Goal: Task Accomplishment & Management: Complete application form

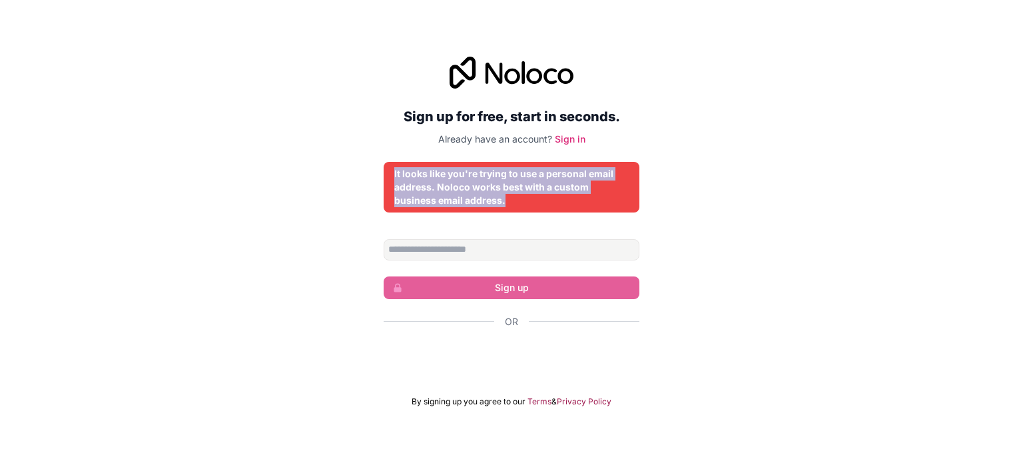
drag, startPoint x: 507, startPoint y: 203, endPoint x: 390, endPoint y: 157, distance: 125.3
click at [390, 157] on div "Sign up for free, start in seconds. Already have an account? Sign in It looks l…" at bounding box center [512, 232] width 256 height 350
copy div "It looks like you're trying to use a personal email address. Noloco works best …"
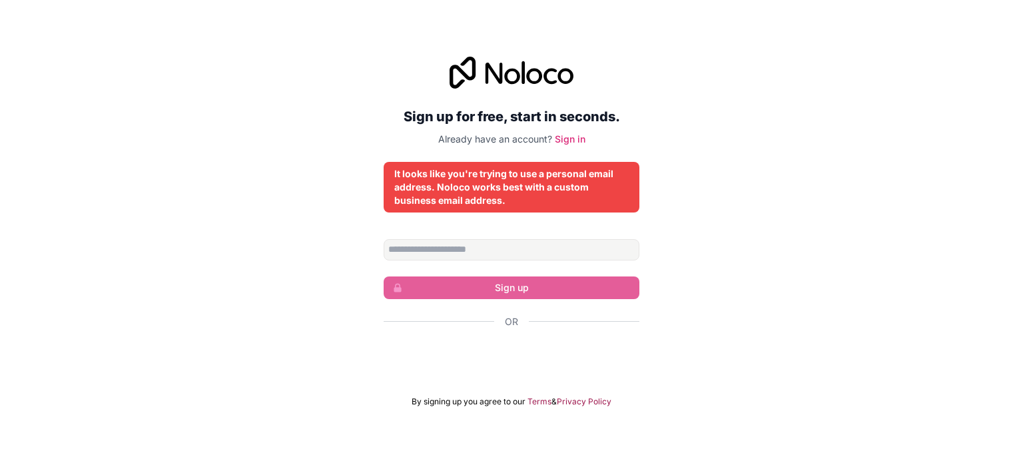
click at [743, 215] on div "Sign up for free, start in seconds. Already have an account? Sign in It looks l…" at bounding box center [511, 232] width 1023 height 388
click at [573, 195] on div "It looks like you're trying to use a personal email address. Noloco works best …" at bounding box center [511, 187] width 234 height 40
click at [570, 141] on link "Sign in" at bounding box center [570, 138] width 31 height 11
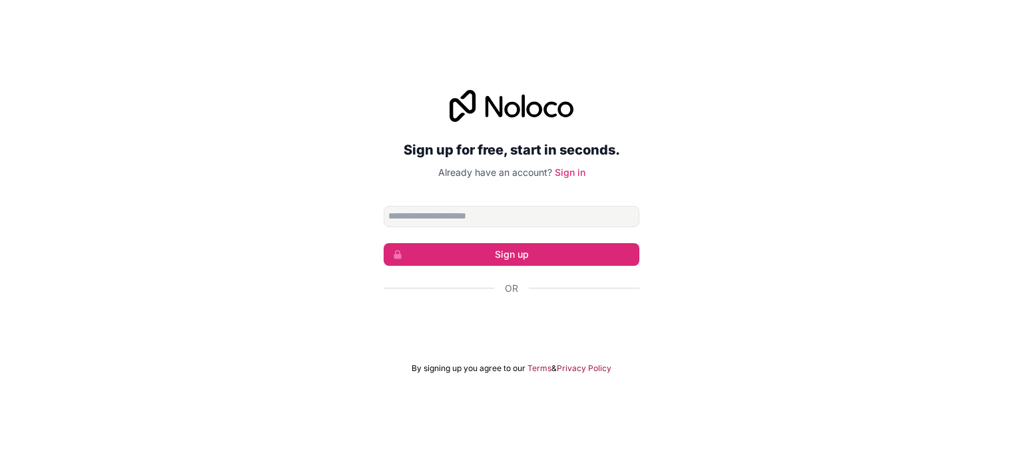
click at [539, 154] on h2 "Sign up for free, start in seconds." at bounding box center [512, 150] width 256 height 24
click at [518, 170] on span "Already have an account?" at bounding box center [495, 172] width 114 height 11
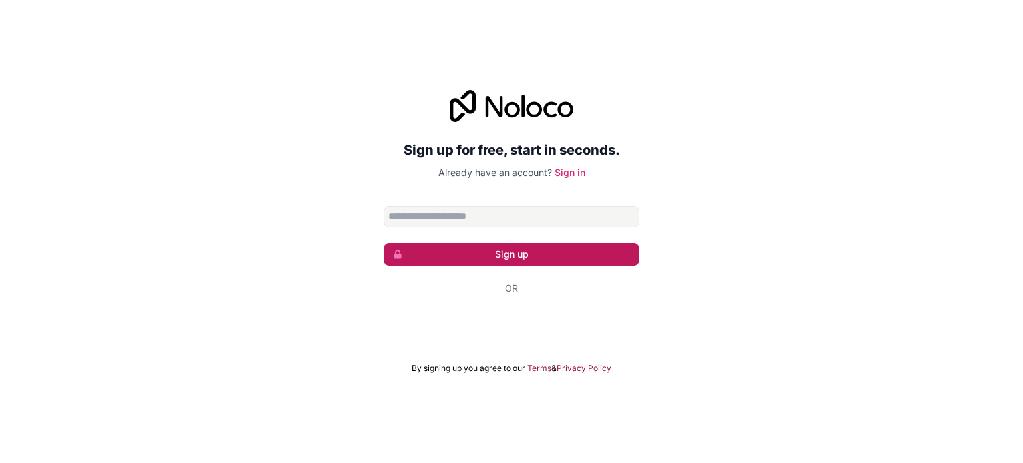
click at [524, 254] on button "Sign up" at bounding box center [512, 254] width 256 height 23
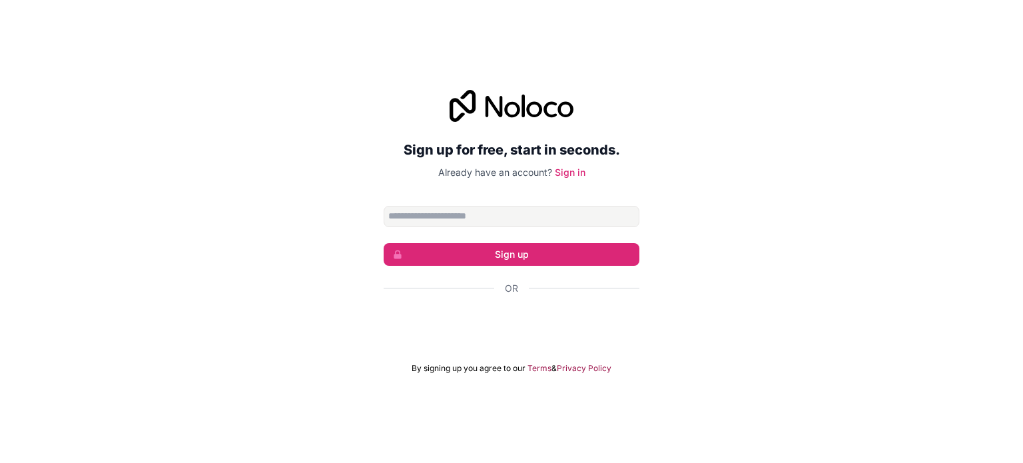
click at [354, 270] on div "Sign up for free, start in seconds. Already have an account? Sign in Sign up Or…" at bounding box center [511, 231] width 1023 height 321
